Goal: Information Seeking & Learning: Find contact information

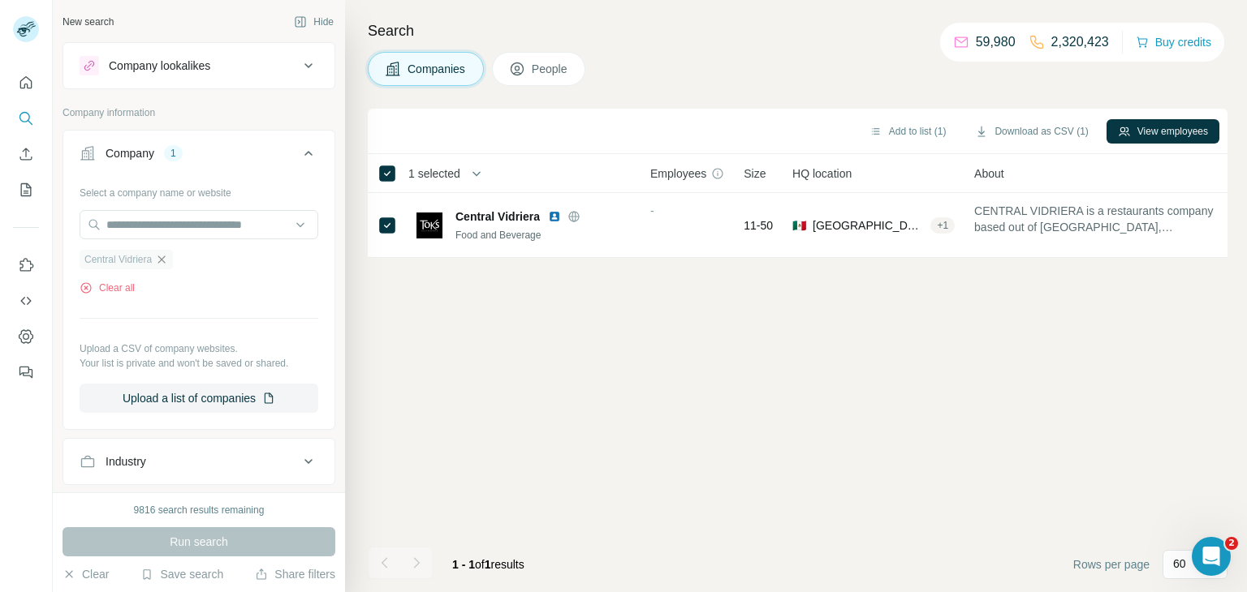
click at [166, 261] on icon "button" at bounding box center [161, 259] width 13 height 13
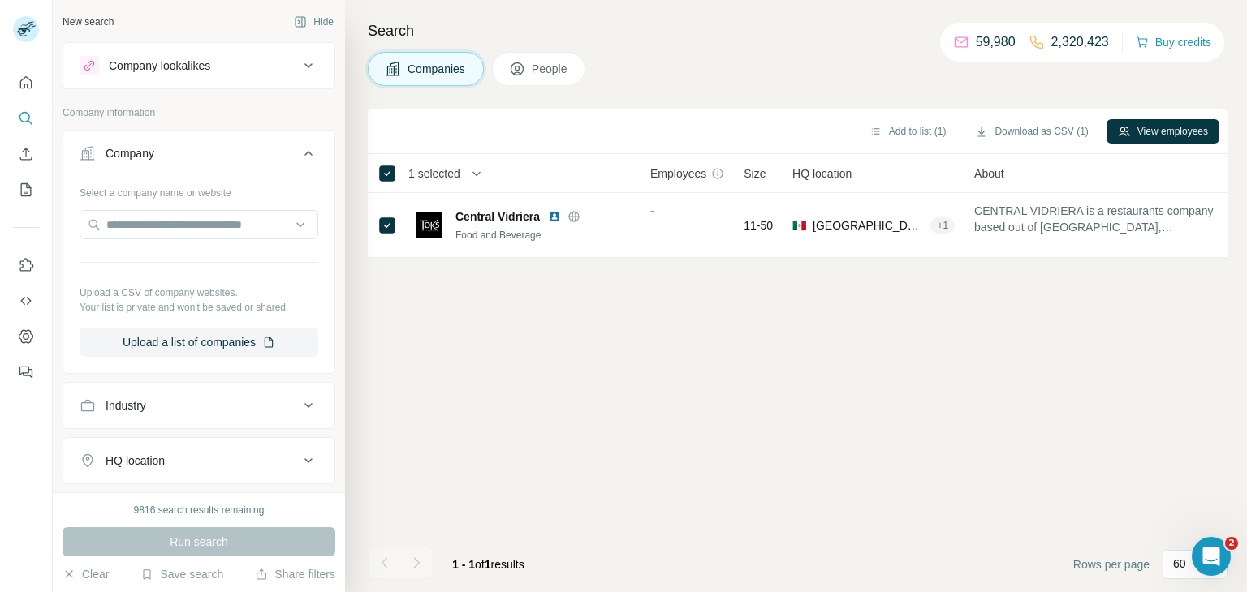
click at [132, 205] on div "Select a company name or website Upload a CSV of company websites. Your list is…" at bounding box center [199, 268] width 239 height 178
click at [132, 222] on input "text" at bounding box center [199, 224] width 239 height 29
paste input "**********"
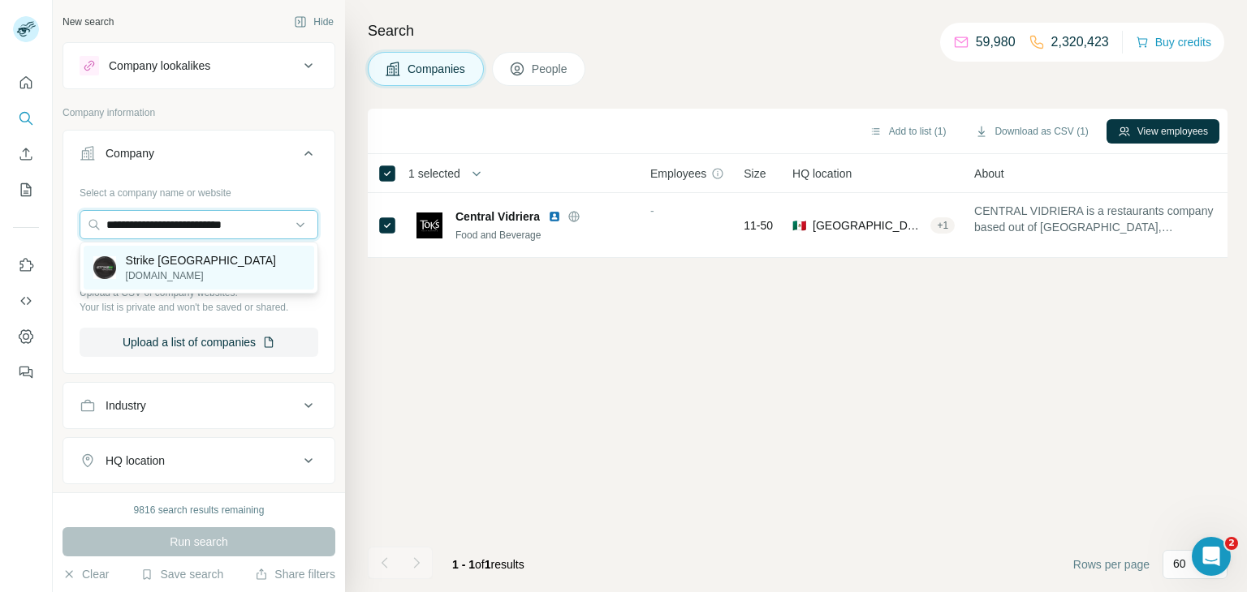
type input "**********"
click at [159, 257] on p "Strike [GEOGRAPHIC_DATA]" at bounding box center [201, 260] width 150 height 16
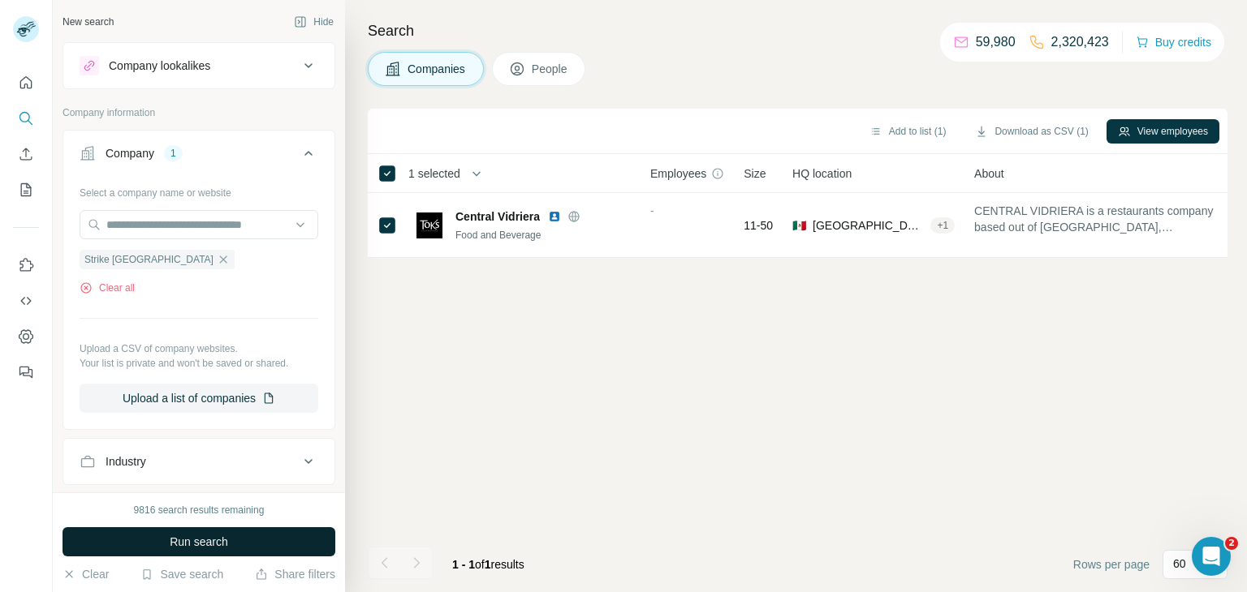
click at [237, 534] on button "Run search" at bounding box center [198, 542] width 273 height 29
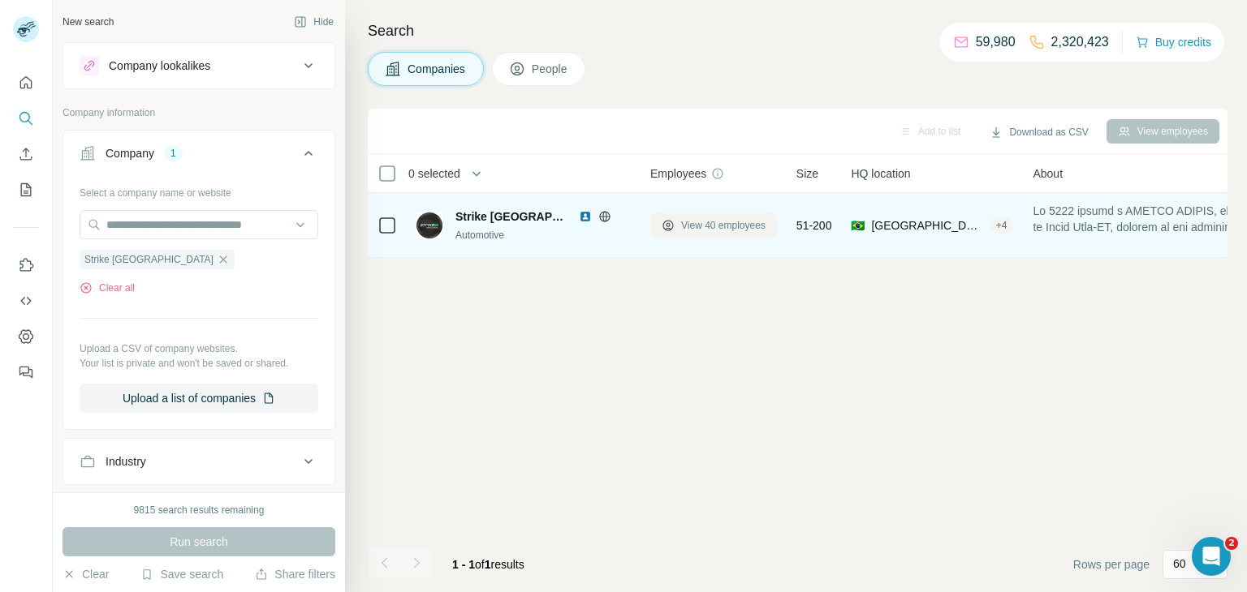
click at [688, 221] on span "View 40 employees" at bounding box center [723, 225] width 84 height 15
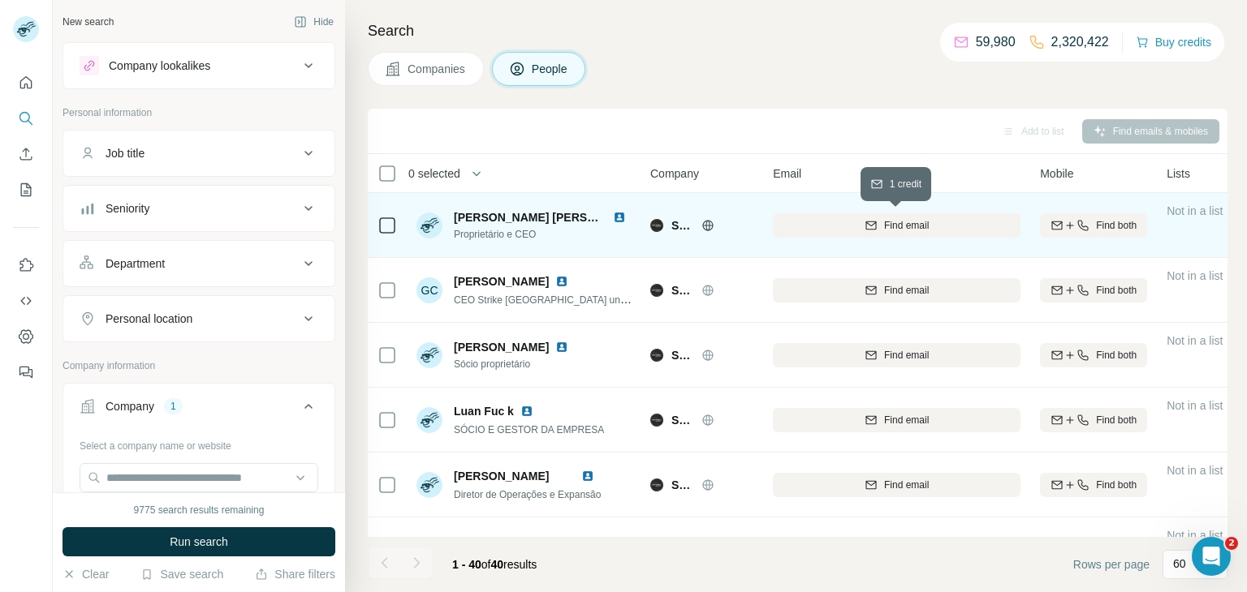
click at [884, 223] on span "Find email" at bounding box center [906, 225] width 45 height 15
click at [935, 224] on div "[PERSON_NAME][EMAIL_ADDRESS][DOMAIN_NAME]" at bounding box center [897, 225] width 248 height 45
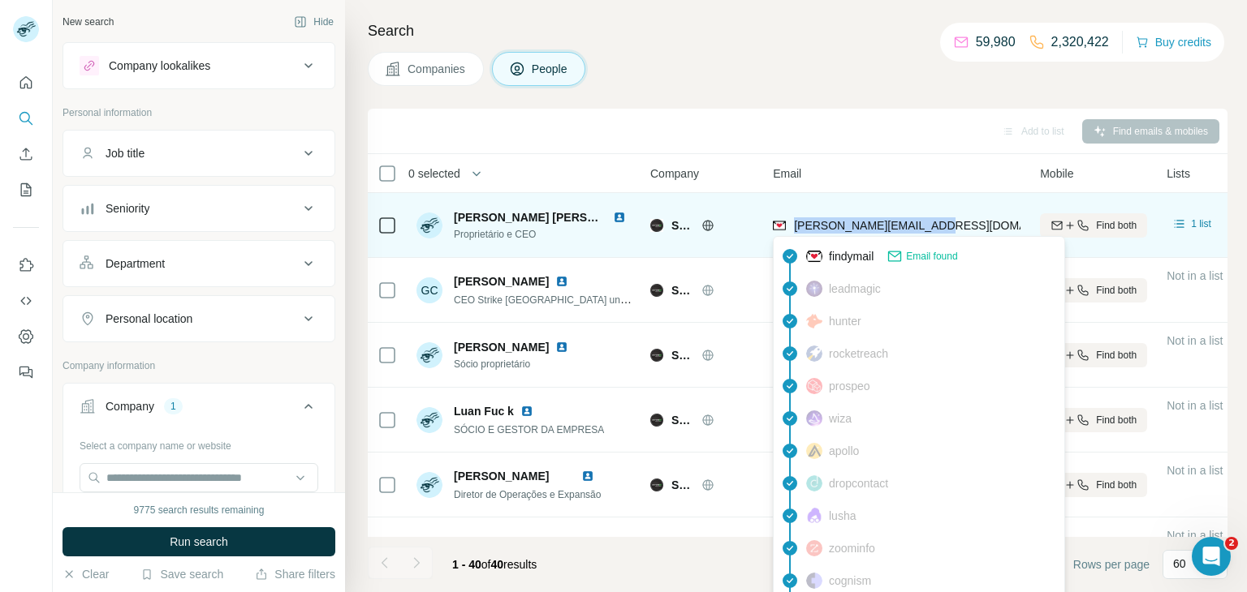
drag, startPoint x: 932, startPoint y: 226, endPoint x: 795, endPoint y: 231, distance: 137.3
click at [795, 231] on div "[PERSON_NAME][EMAIL_ADDRESS][DOMAIN_NAME]" at bounding box center [897, 225] width 248 height 45
copy span "[PERSON_NAME][EMAIL_ADDRESS][DOMAIN_NAME]"
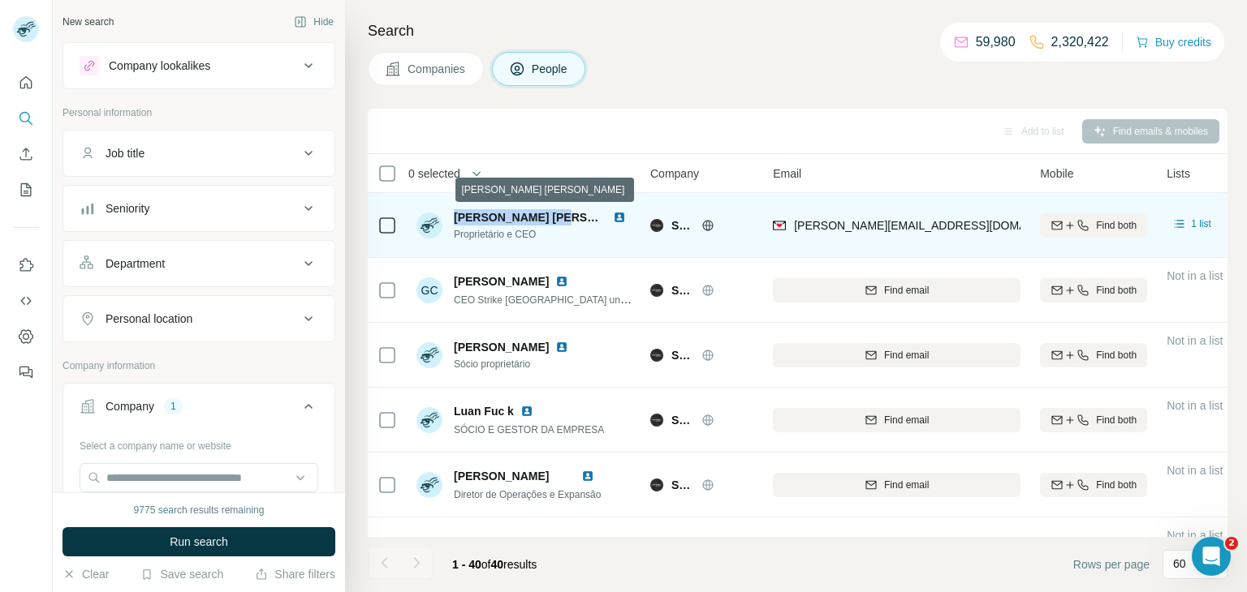
drag, startPoint x: 457, startPoint y: 217, endPoint x: 561, endPoint y: 213, distance: 103.9
click at [561, 213] on span "[PERSON_NAME] [PERSON_NAME]" at bounding box center [551, 217] width 194 height 13
copy span "[PERSON_NAME]"
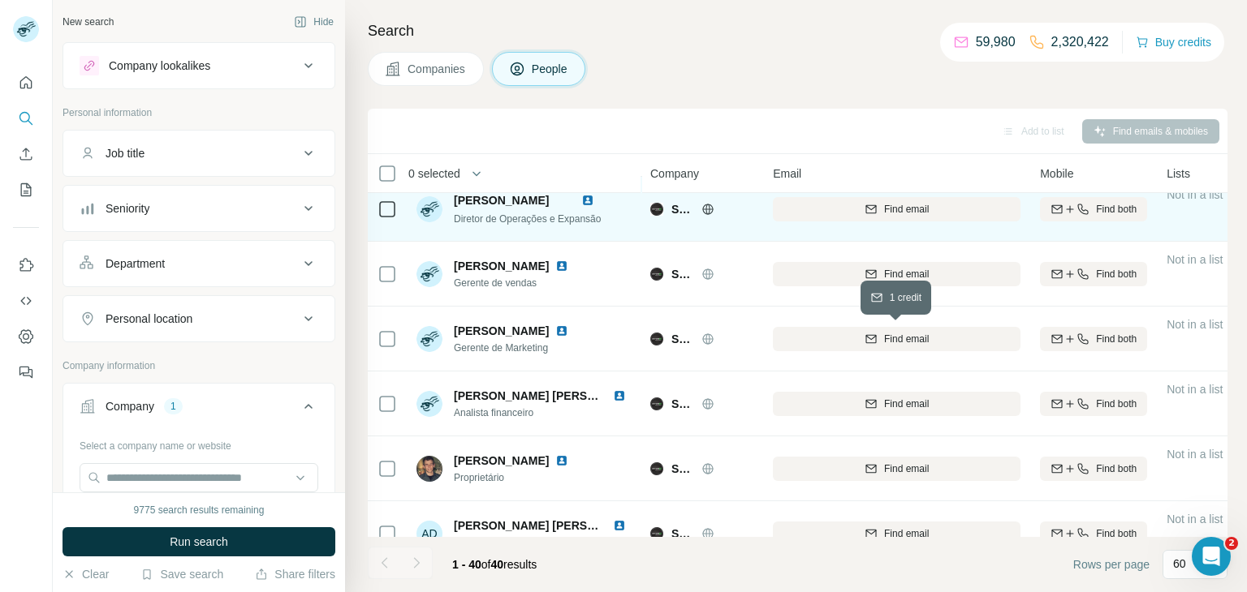
scroll to position [281, 0]
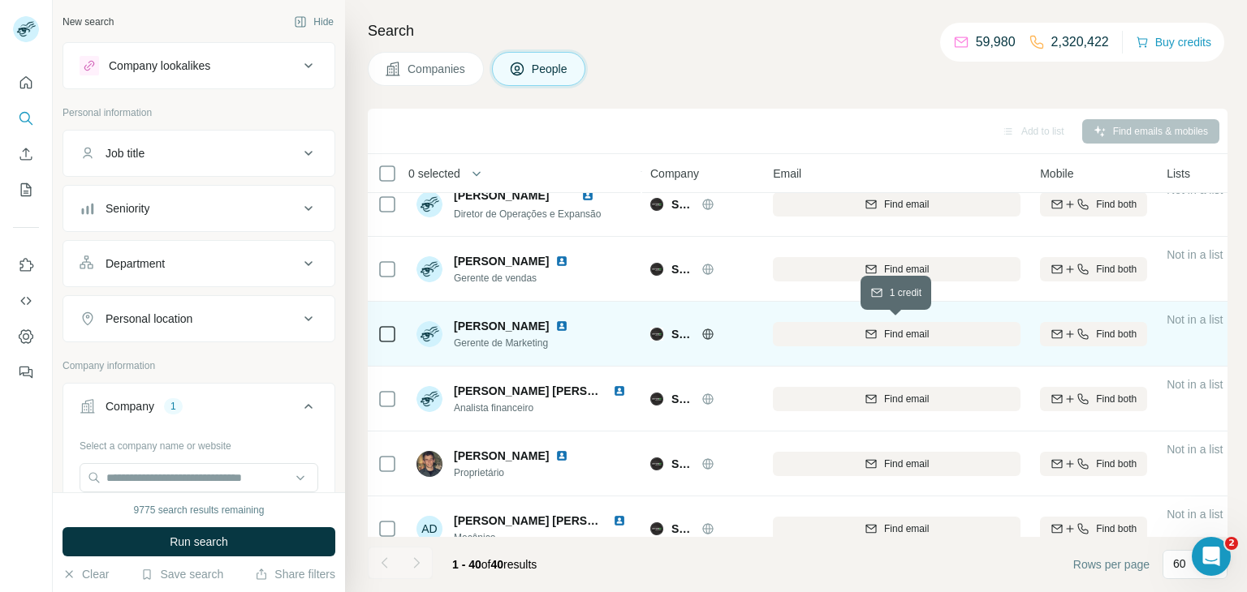
click at [920, 336] on span "Find email" at bounding box center [906, 334] width 45 height 15
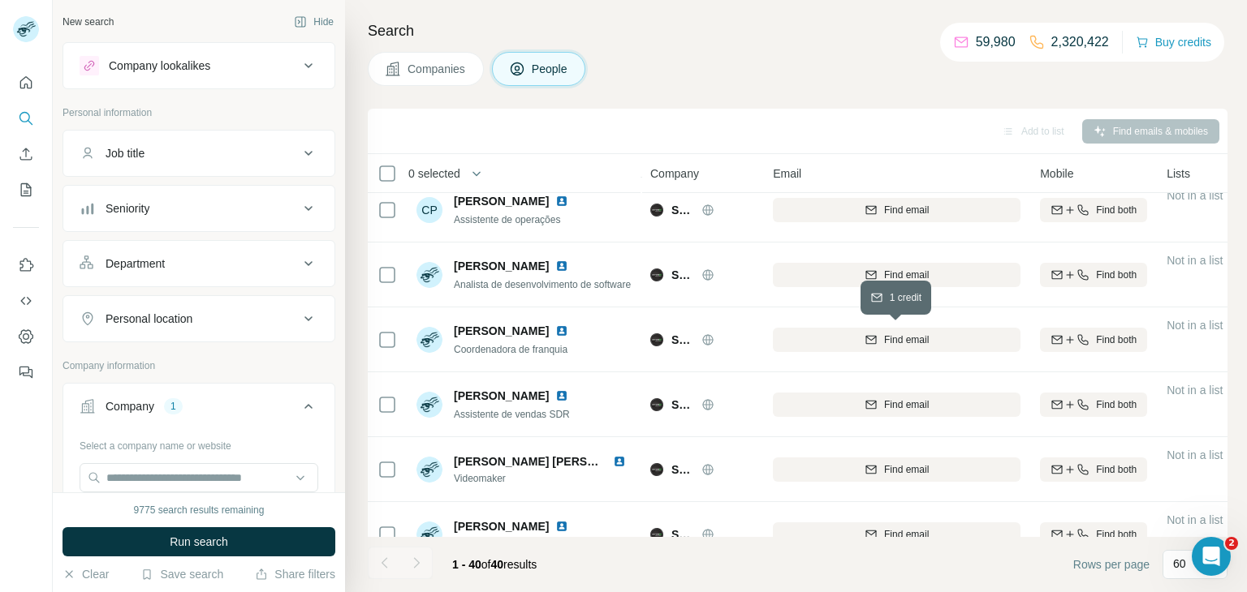
scroll to position [990, 0]
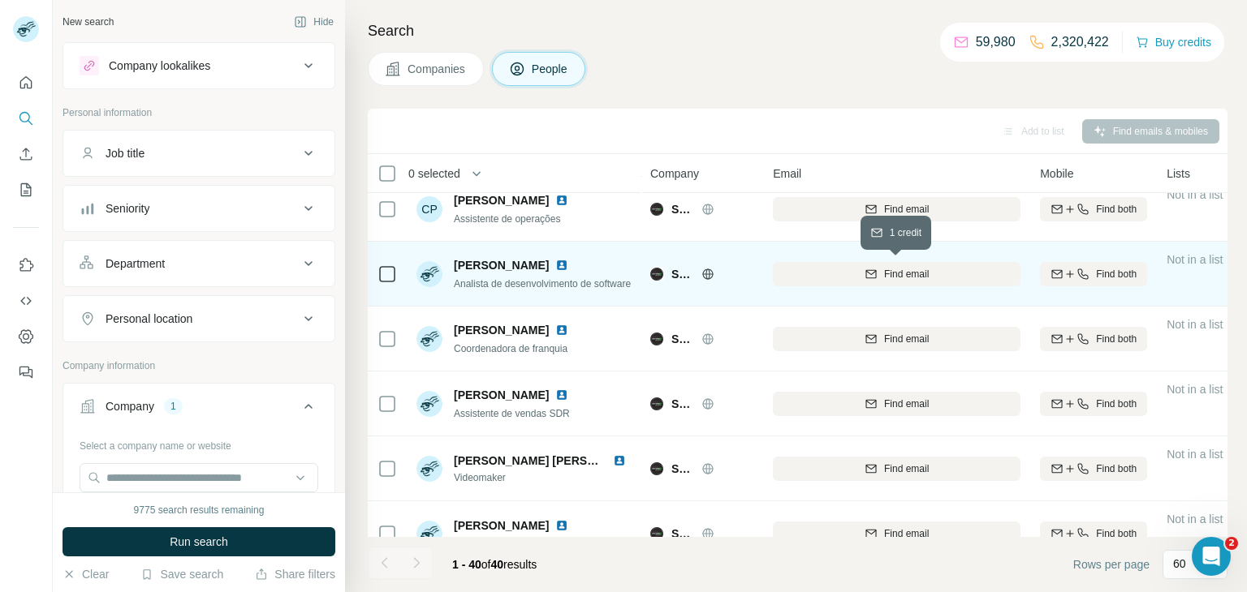
click at [915, 274] on span "Find email" at bounding box center [906, 274] width 45 height 15
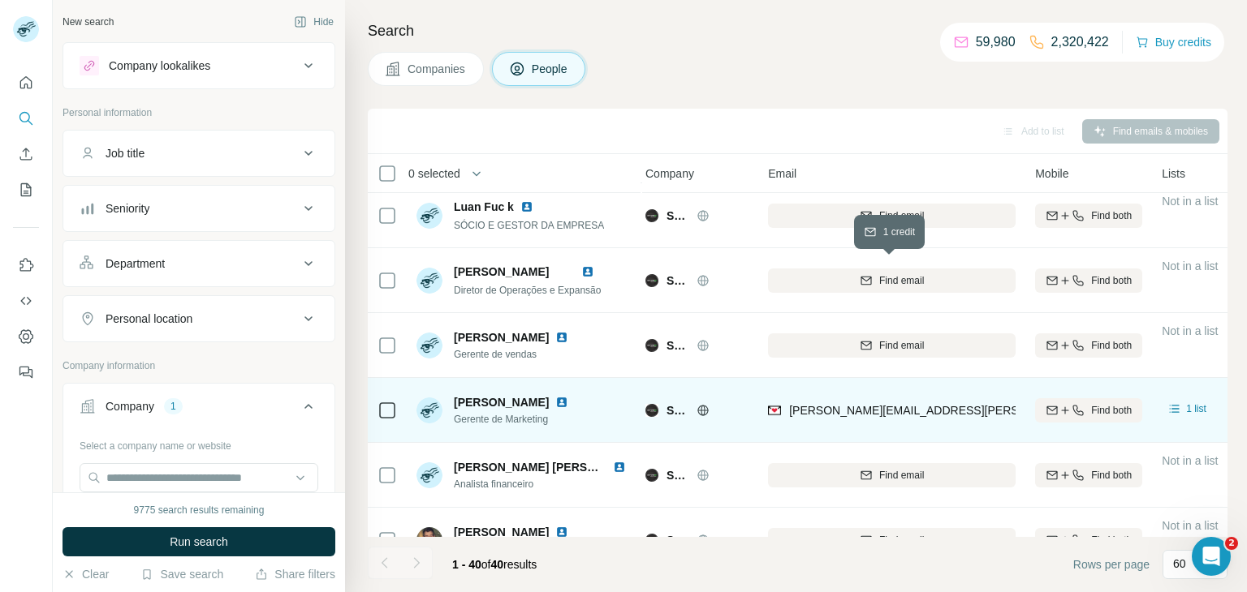
scroll to position [205, 4]
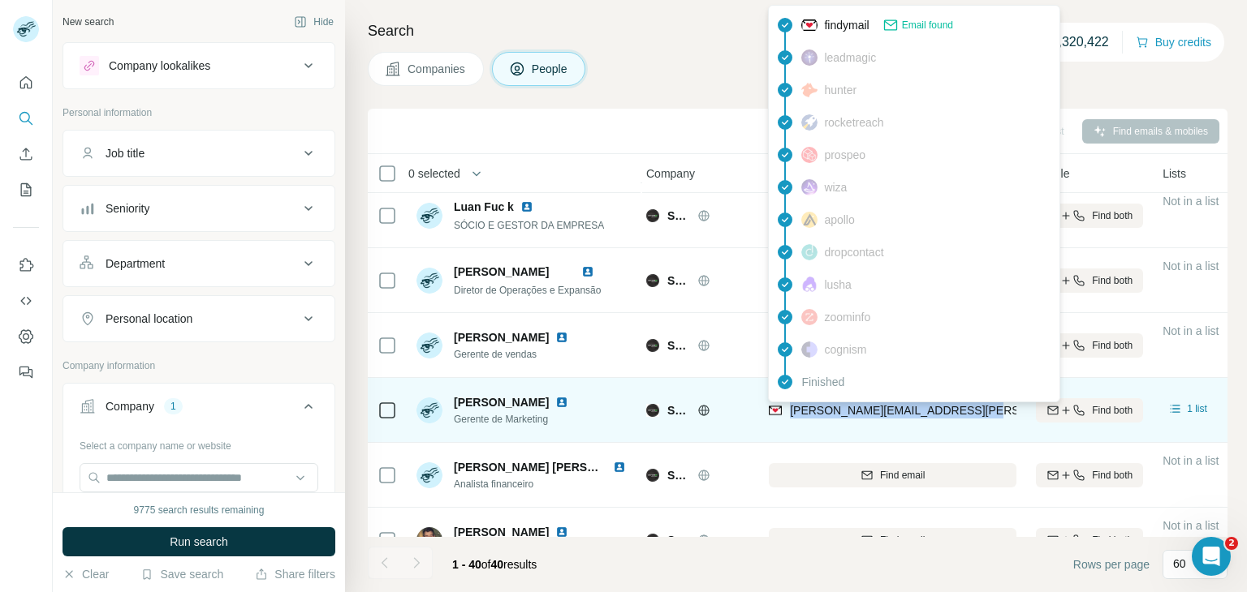
drag, startPoint x: 968, startPoint y: 411, endPoint x: 787, endPoint y: 416, distance: 181.0
click at [787, 416] on div "[PERSON_NAME][EMAIL_ADDRESS][PERSON_NAME][DOMAIN_NAME]" at bounding box center [893, 410] width 248 height 45
copy span "[PERSON_NAME][EMAIL_ADDRESS][PERSON_NAME][DOMAIN_NAME]"
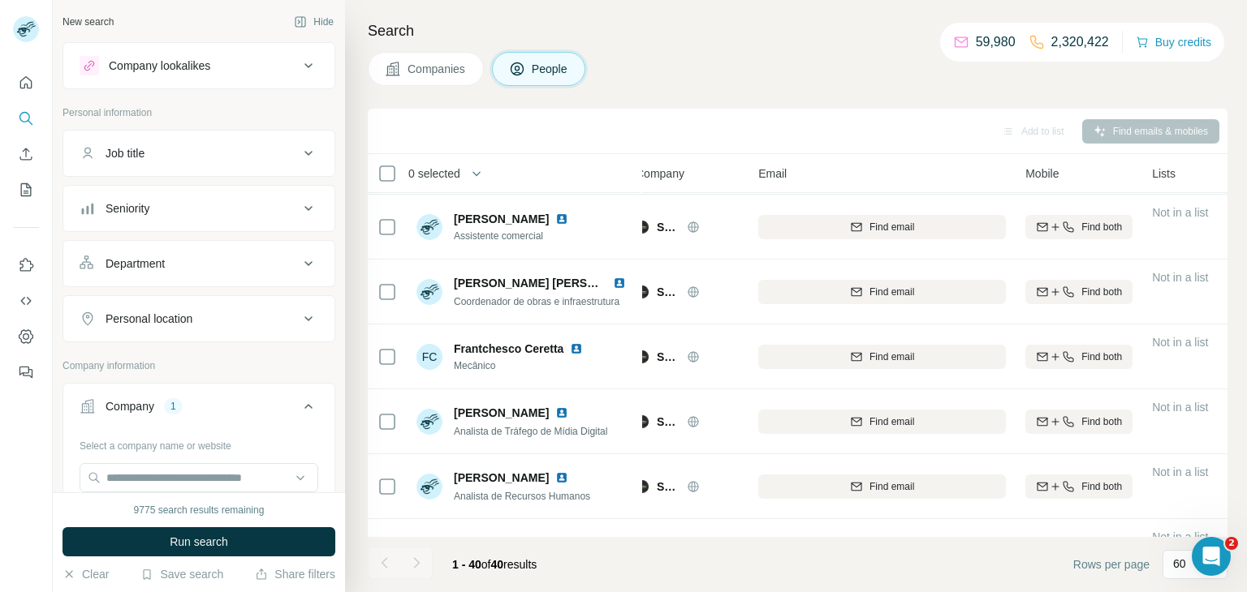
scroll to position [1295, 16]
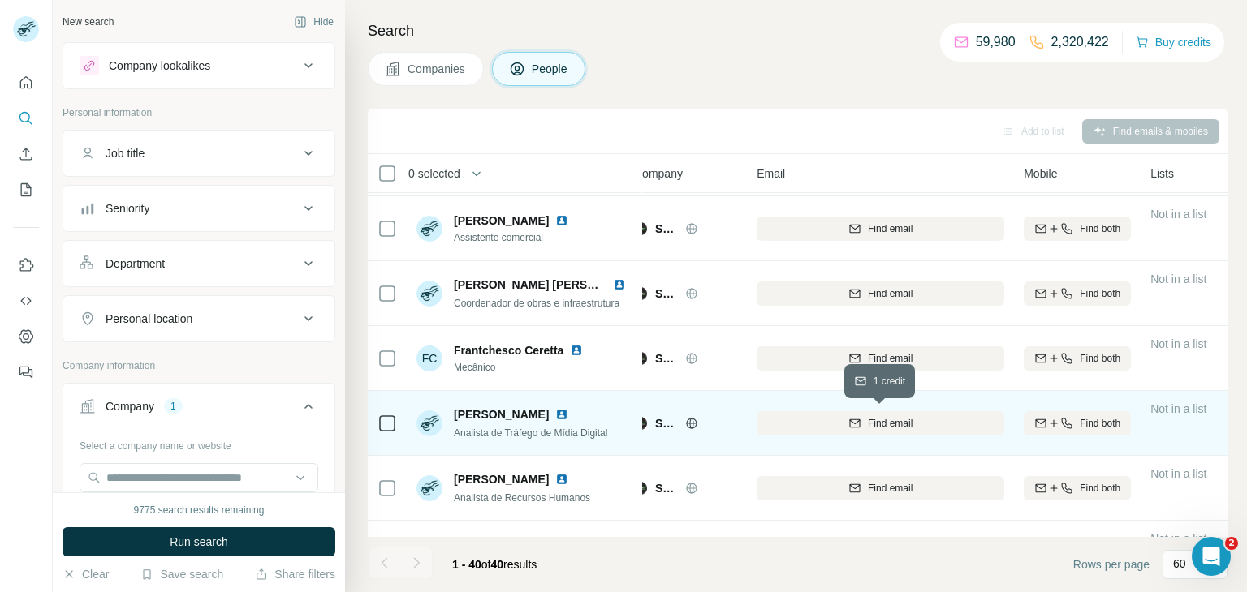
click at [862, 420] on div "Find email" at bounding box center [880, 423] width 248 height 15
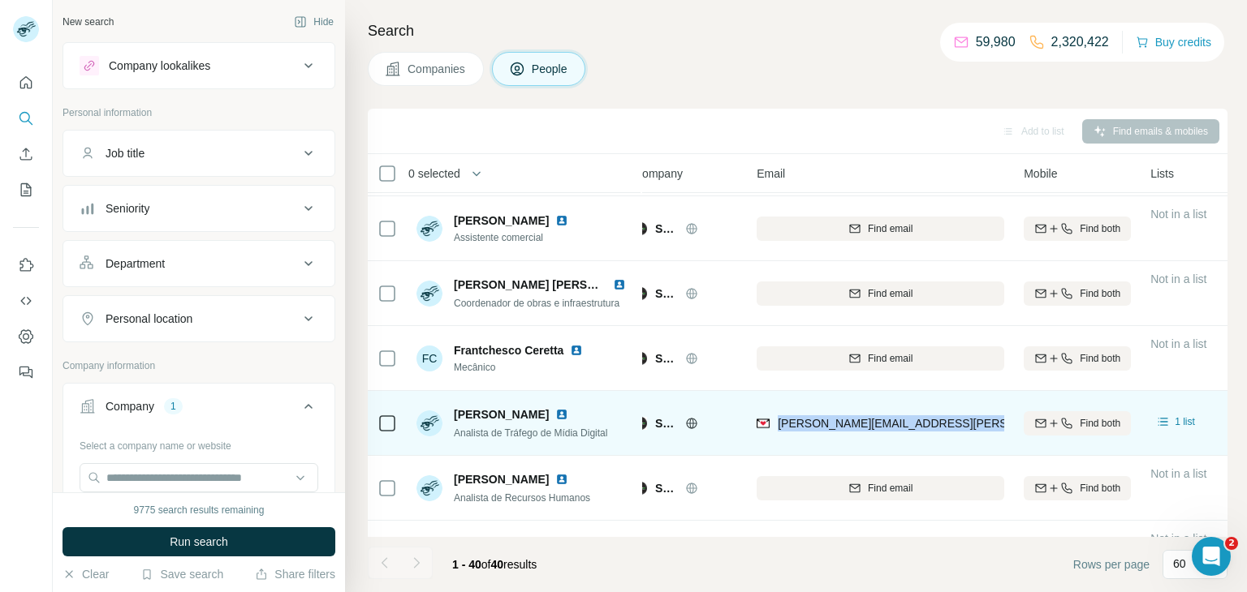
drag, startPoint x: 964, startPoint y: 430, endPoint x: 777, endPoint y: 437, distance: 186.8
click at [777, 437] on div "[PERSON_NAME][EMAIL_ADDRESS][PERSON_NAME][DOMAIN_NAME]" at bounding box center [880, 423] width 248 height 45
copy span "[PERSON_NAME][EMAIL_ADDRESS][PERSON_NAME][DOMAIN_NAME]"
drag, startPoint x: 456, startPoint y: 416, endPoint x: 543, endPoint y: 415, distance: 86.9
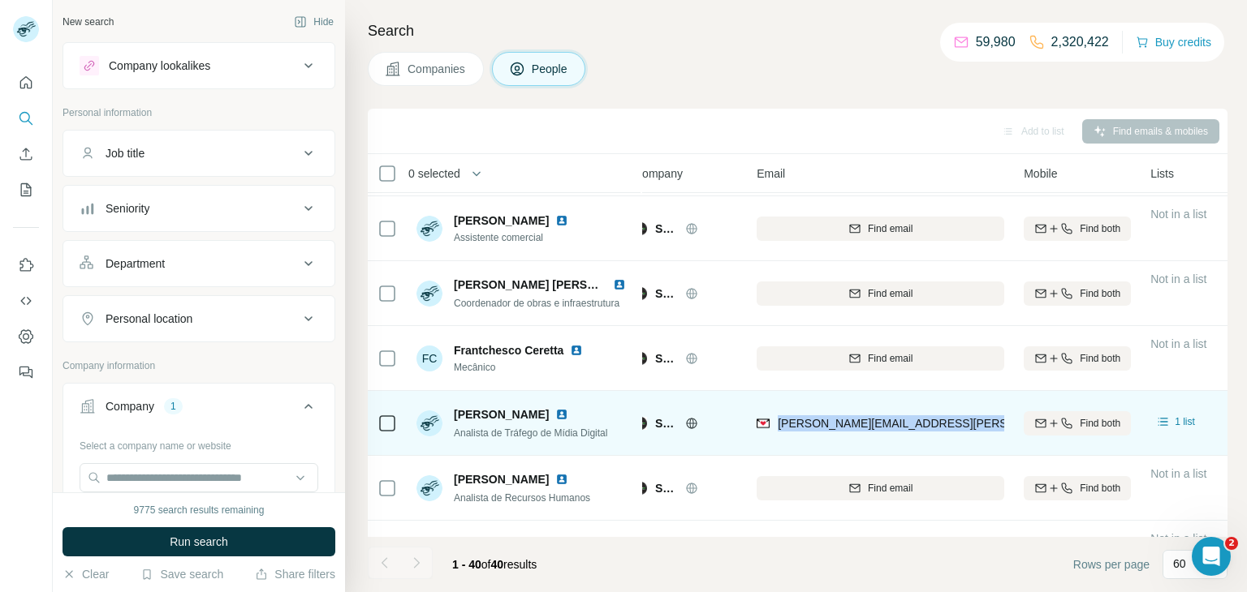
click at [543, 415] on span "[PERSON_NAME]" at bounding box center [501, 415] width 95 height 16
copy span "[PERSON_NAME]"
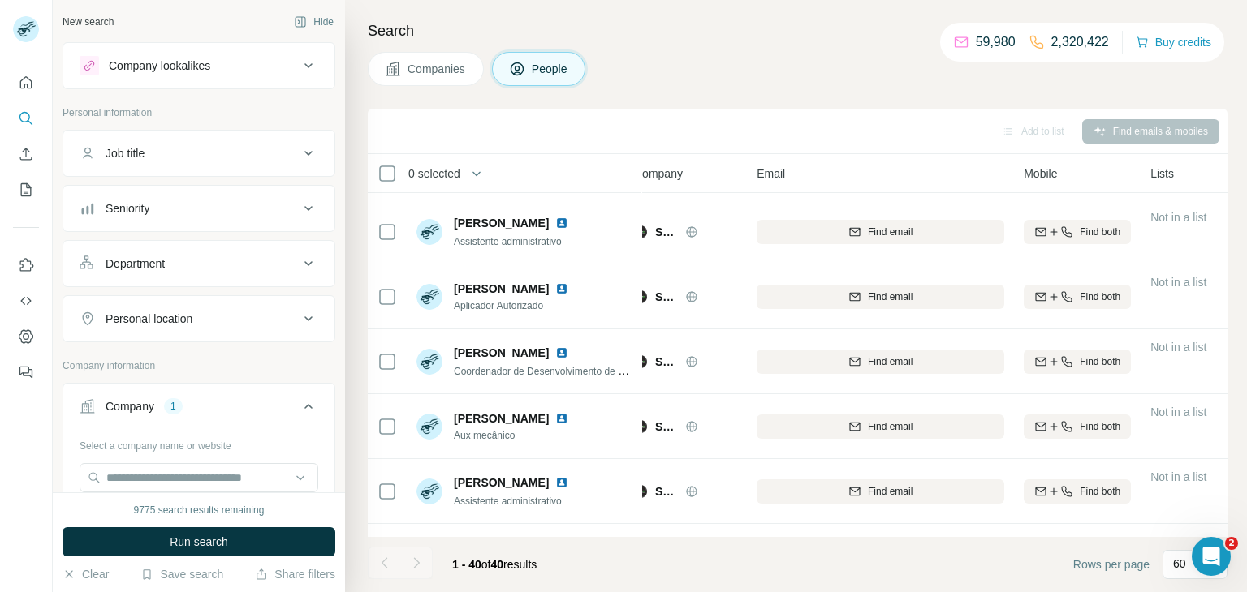
scroll to position [2253, 16]
